Goal: Transaction & Acquisition: Purchase product/service

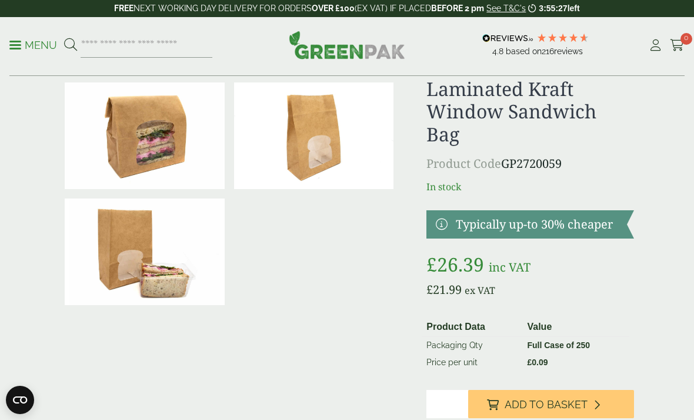
scroll to position [37, 0]
click at [457, 389] on input "*" at bounding box center [448, 403] width 42 height 28
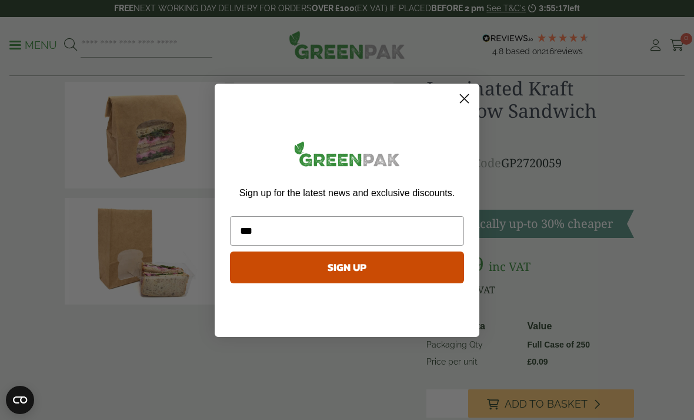
type input "***"
click at [467, 108] on circle "Close dialog" at bounding box center [464, 97] width 19 height 19
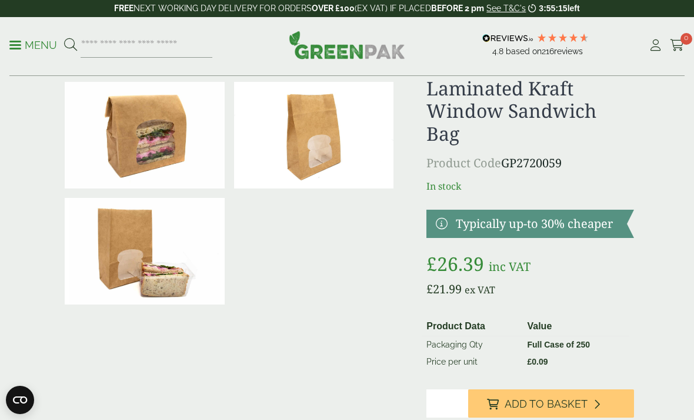
click at [451, 389] on input "*" at bounding box center [448, 403] width 42 height 28
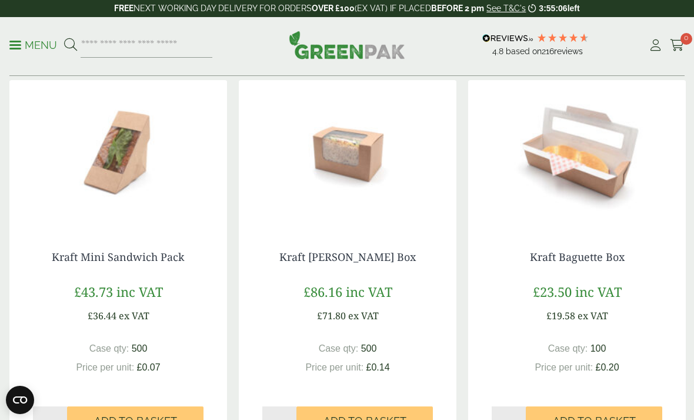
scroll to position [1389, 0]
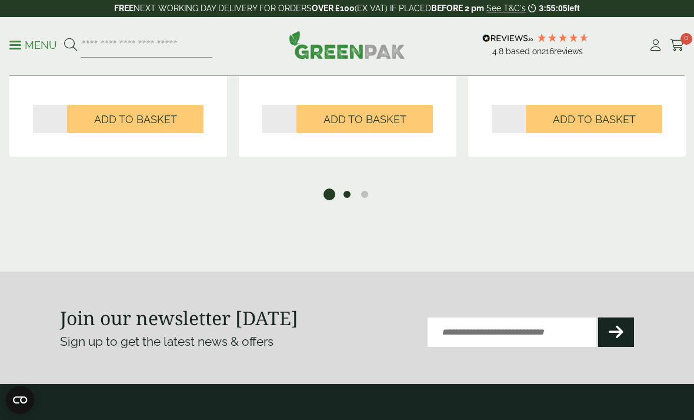
click at [345, 188] on button "2" at bounding box center [347, 194] width 12 height 12
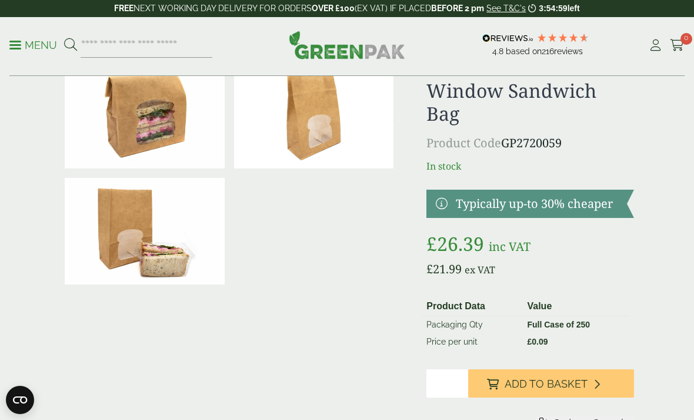
scroll to position [56, 0]
click at [459, 370] on input "*" at bounding box center [448, 384] width 42 height 28
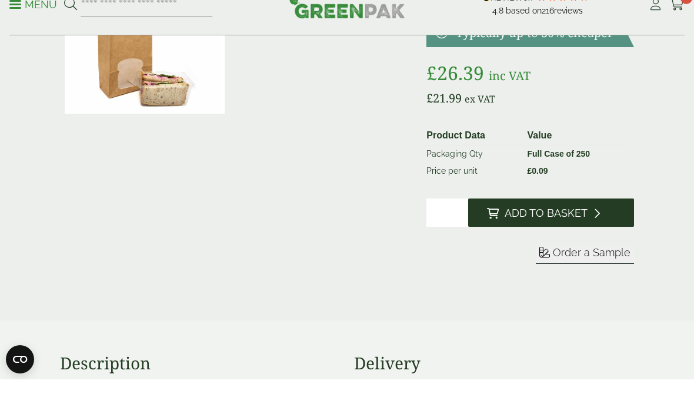
type input "*"
click at [607, 239] on button "Add to Basket" at bounding box center [551, 253] width 166 height 28
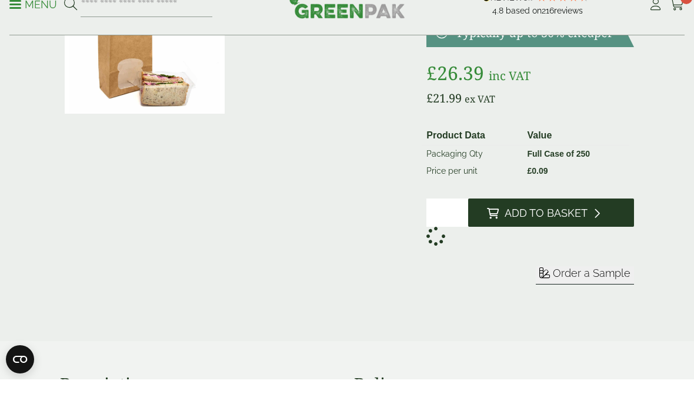
scroll to position [228, 0]
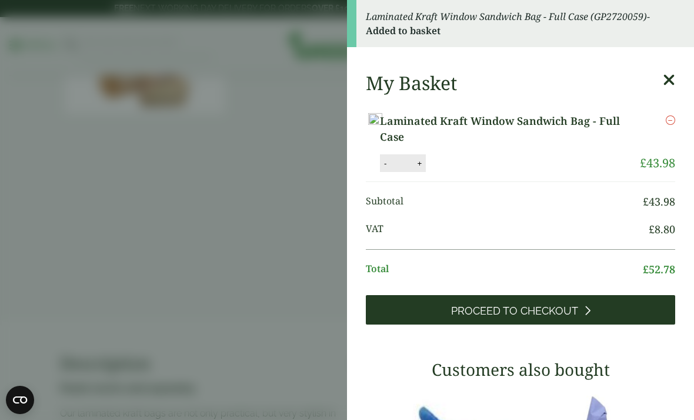
click at [641, 313] on link "Proceed to Checkout" at bounding box center [520, 309] width 309 height 29
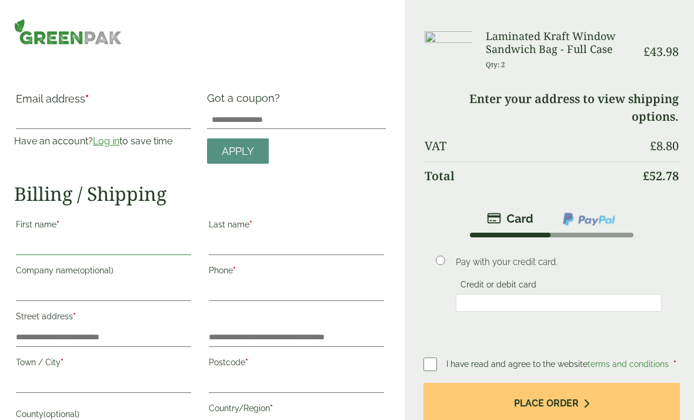
click at [34, 244] on input "First name *" at bounding box center [103, 245] width 175 height 19
type input "*****"
click at [287, 237] on input "Last name *" at bounding box center [296, 245] width 175 height 19
type input "******"
click at [142, 290] on input "Company name (optional)" at bounding box center [103, 291] width 175 height 19
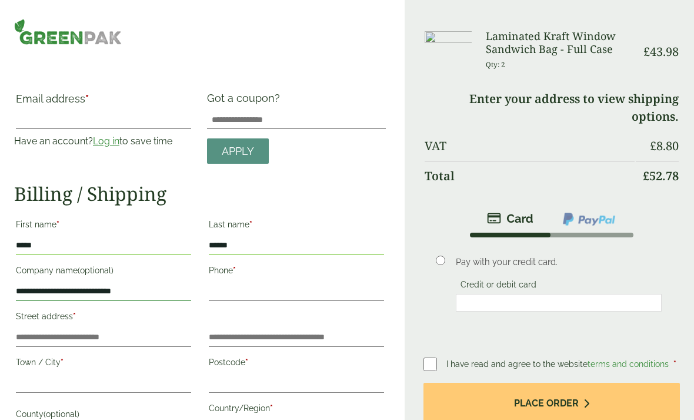
type input "**********"
click at [309, 294] on input "Phone *" at bounding box center [296, 291] width 175 height 19
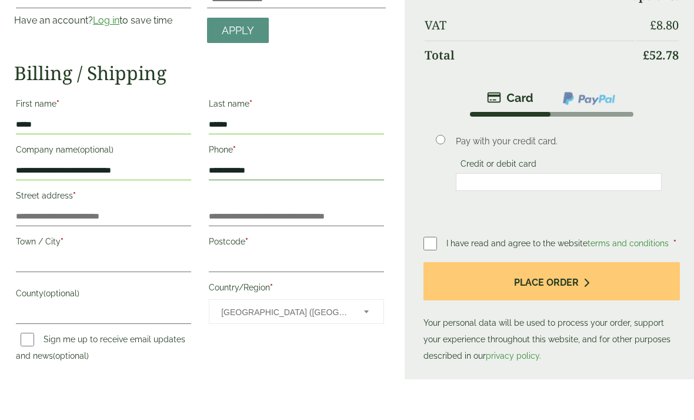
scroll to position [103, 0]
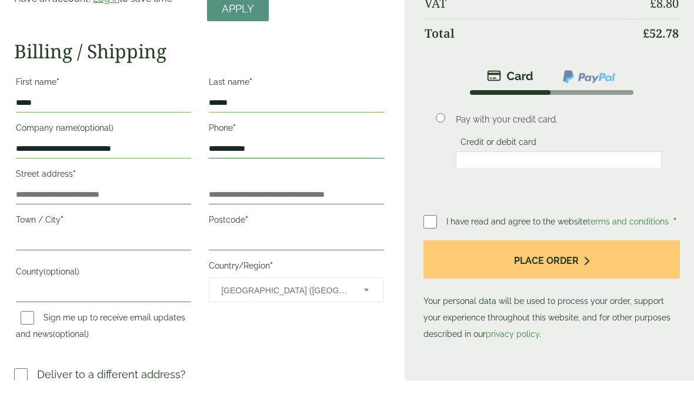
type input "**********"
click at [119, 271] on input "Town / City *" at bounding box center [103, 280] width 175 height 19
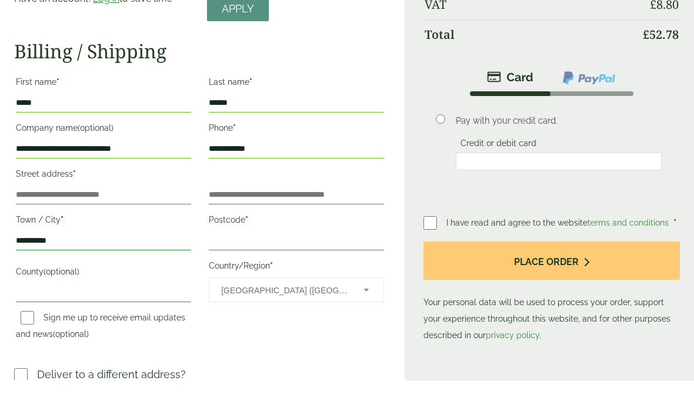
type input "**********"
click at [299, 271] on input "Postcode *" at bounding box center [296, 280] width 175 height 19
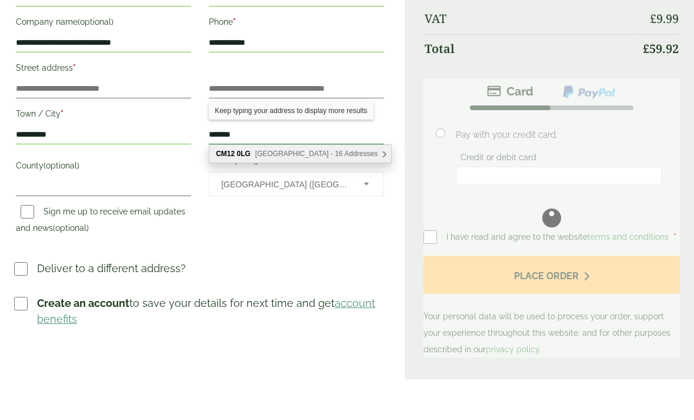
scroll to position [242, 0]
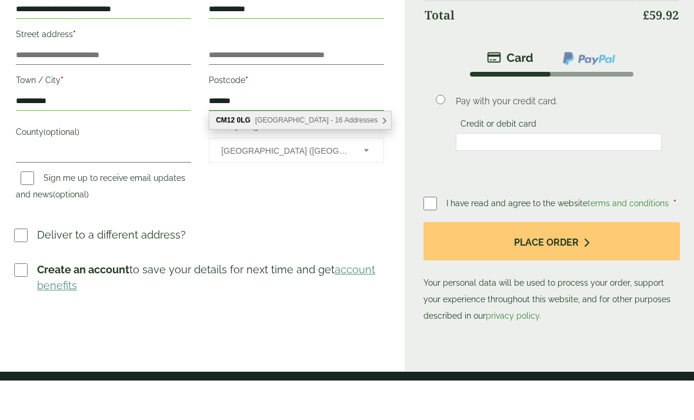
type input "*******"
click at [21, 217] on div "Email address * Have an account? Log in to save time Username or email address …" at bounding box center [200, 93] width 372 height 487
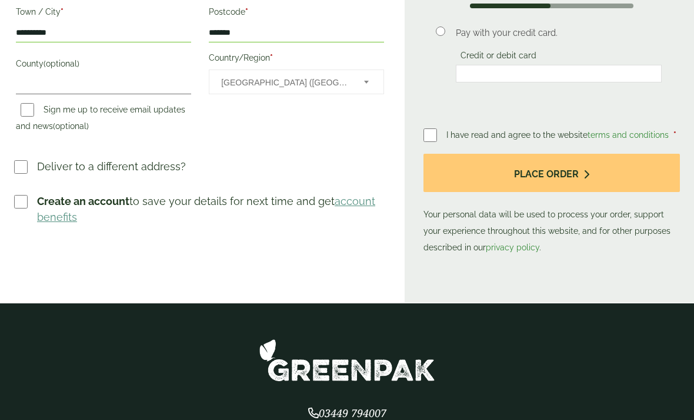
scroll to position [349, 0]
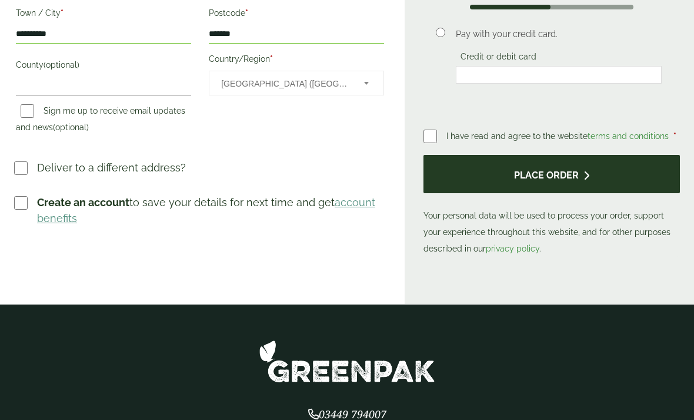
click at [577, 171] on button "Place order" at bounding box center [552, 174] width 257 height 38
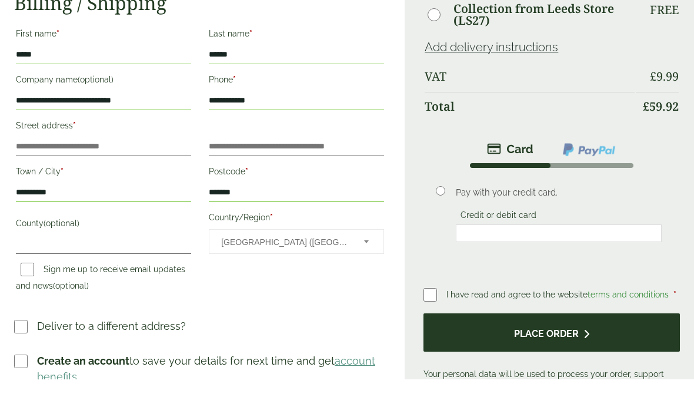
scroll to position [209, 0]
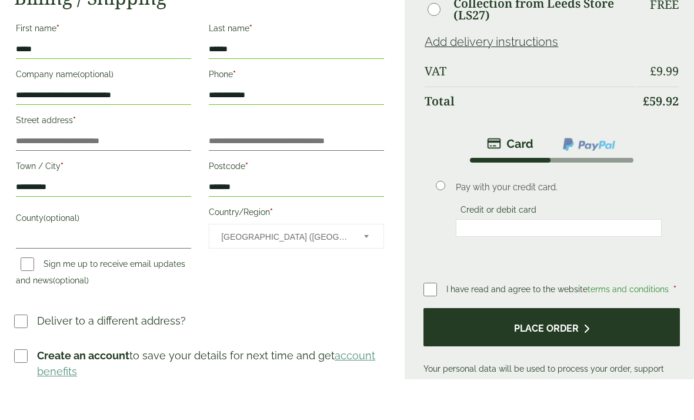
click at [644, 348] on button "Place order" at bounding box center [552, 367] width 257 height 38
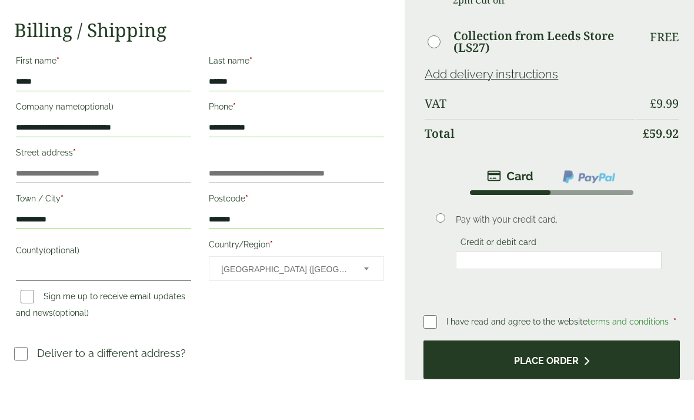
scroll to position [178, 0]
click at [630, 379] on button "Place order" at bounding box center [552, 398] width 257 height 38
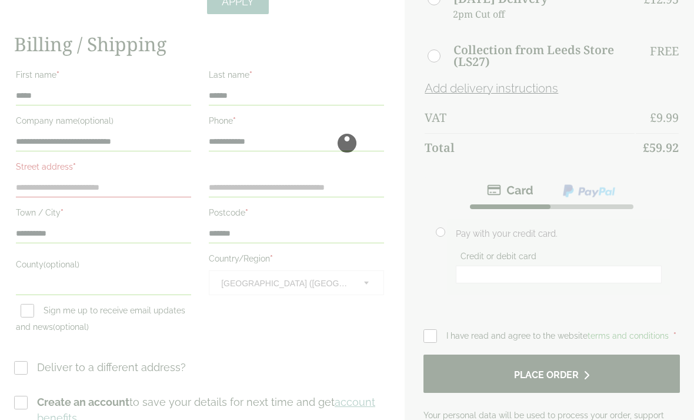
scroll to position [0, 0]
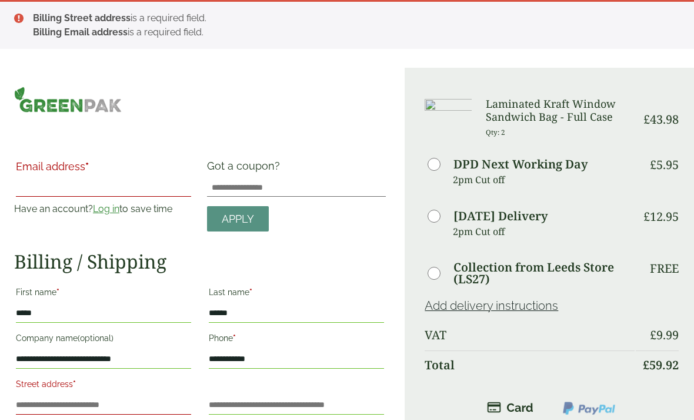
click at [127, 183] on input "Email address *" at bounding box center [103, 187] width 175 height 19
type input "*"
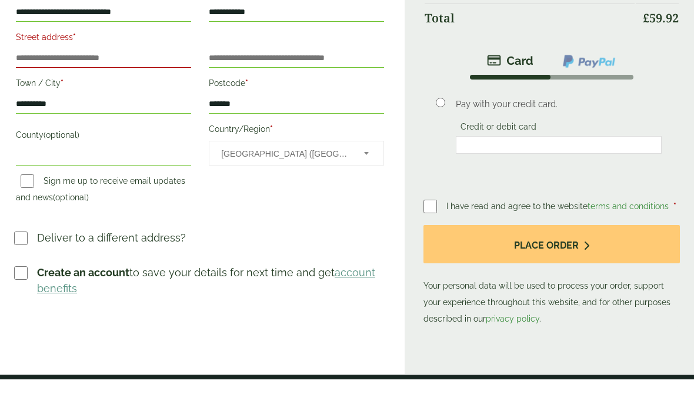
scroll to position [312, 0]
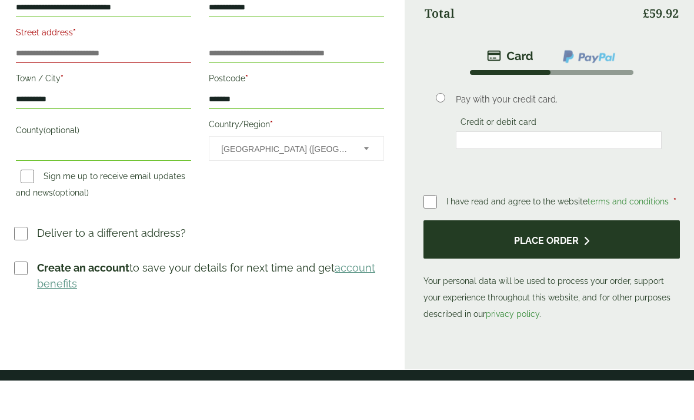
type input "**********"
click at [622, 259] on button "Place order" at bounding box center [552, 278] width 257 height 38
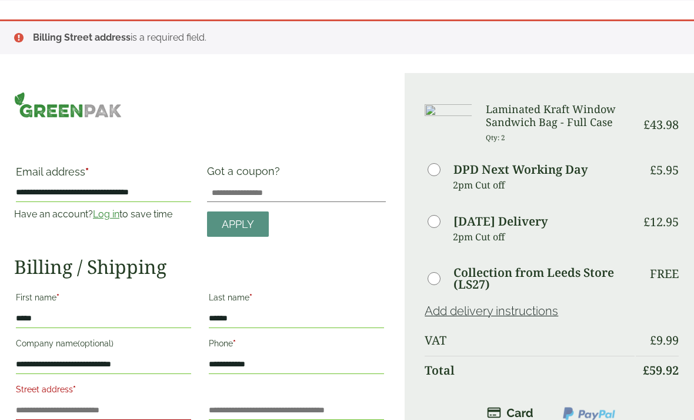
scroll to position [109, 0]
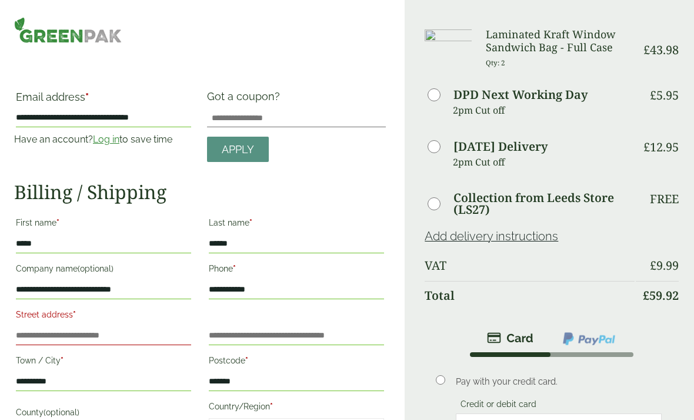
click at [109, 325] on label "Street address *" at bounding box center [103, 316] width 175 height 20
click at [109, 326] on input "Street address *" at bounding box center [103, 335] width 175 height 19
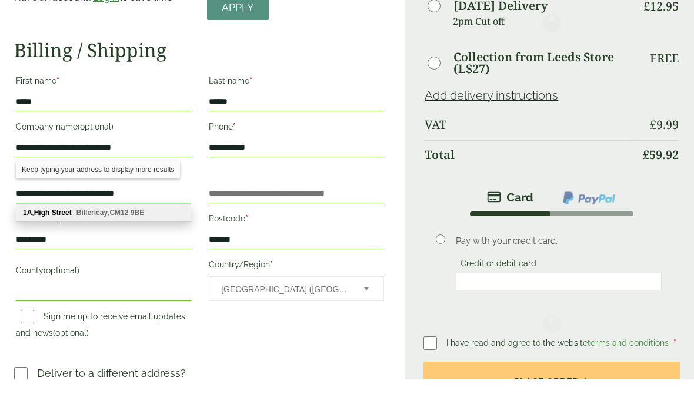
scroll to position [287, 0]
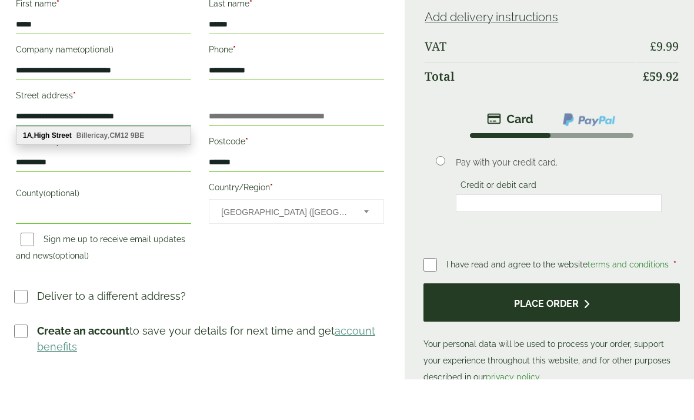
type input "**********"
click at [620, 324] on button "Place order" at bounding box center [552, 343] width 257 height 38
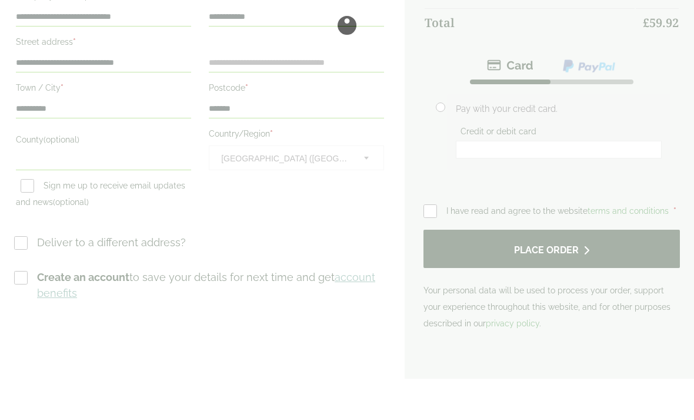
scroll to position [0, 0]
